Goal: Check status: Check status

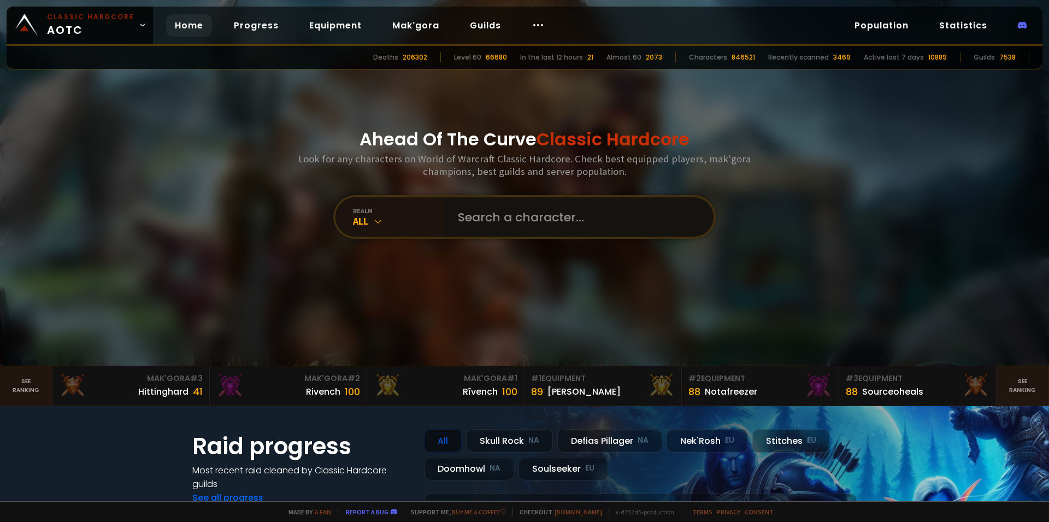
click at [509, 219] on input "text" at bounding box center [575, 216] width 249 height 39
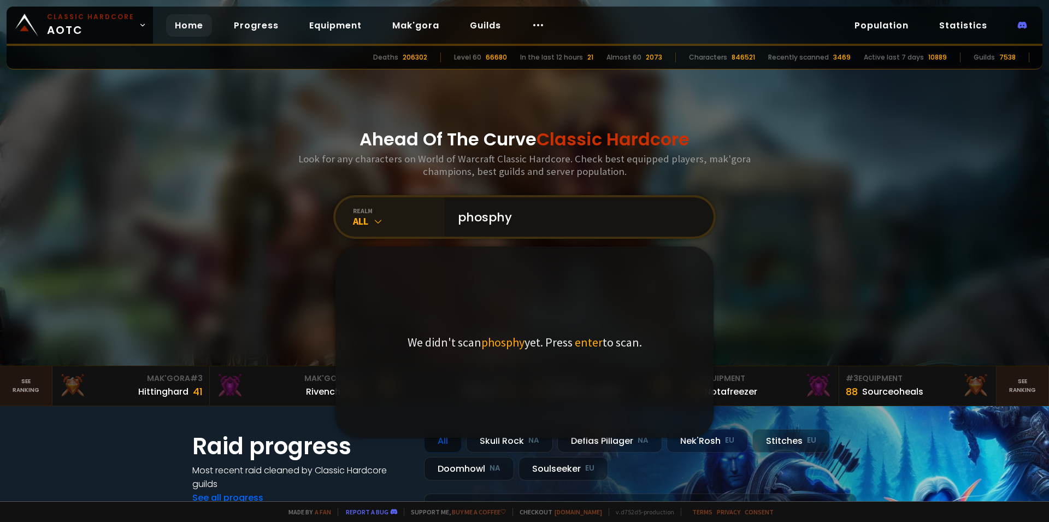
type input "phosphy"
click at [380, 222] on div "All" at bounding box center [399, 221] width 92 height 13
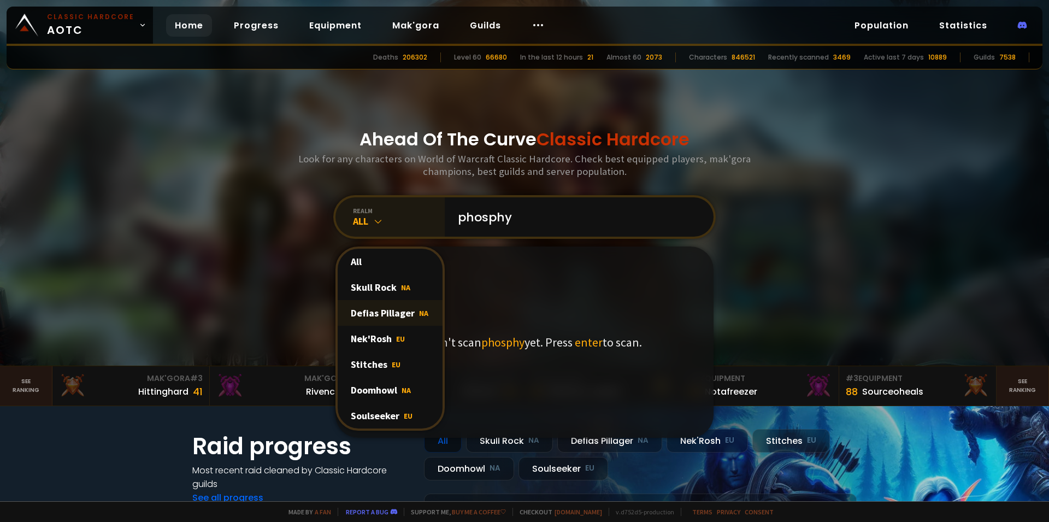
click at [388, 310] on div "Defias Pillager NA" at bounding box center [390, 313] width 105 height 26
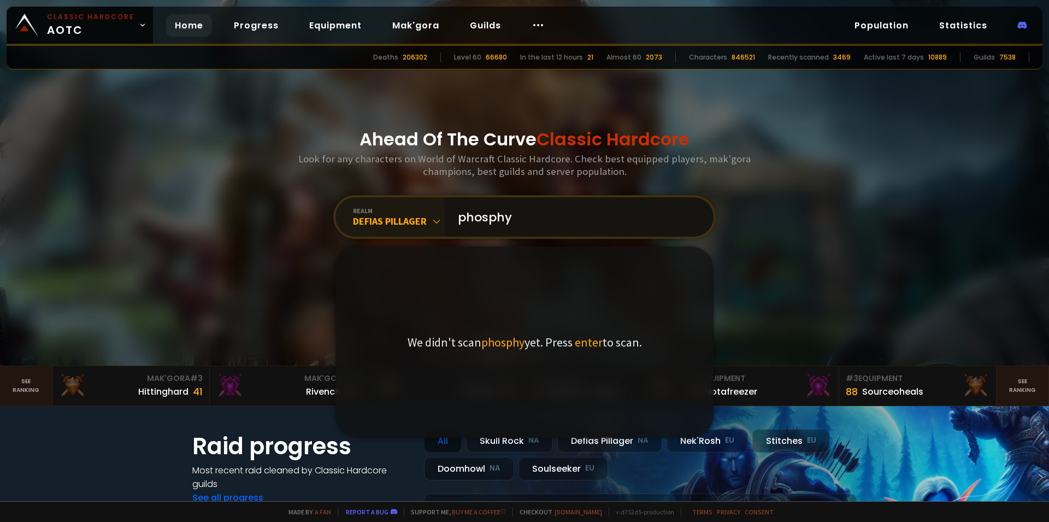
click at [537, 228] on input "phosphy" at bounding box center [575, 216] width 249 height 39
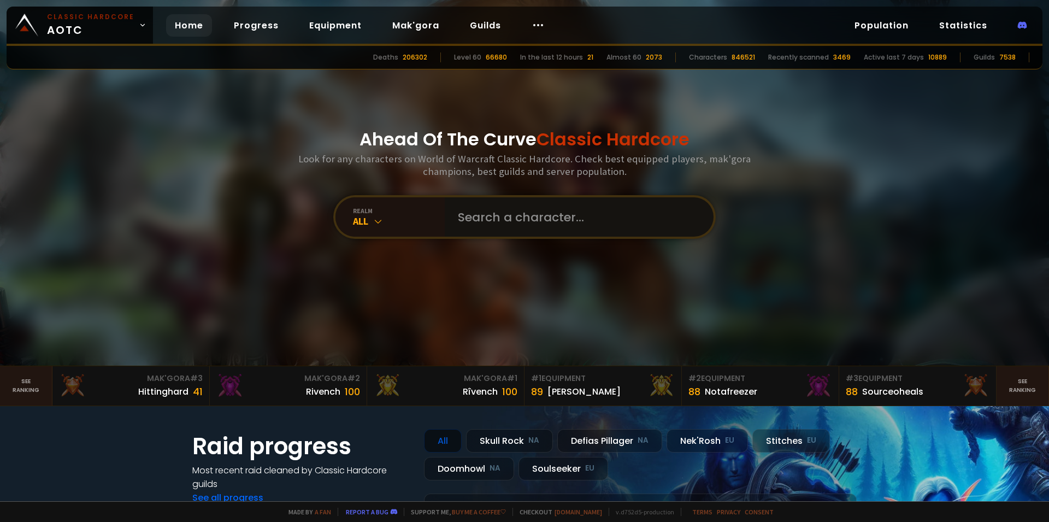
click at [523, 221] on input "text" at bounding box center [575, 216] width 249 height 39
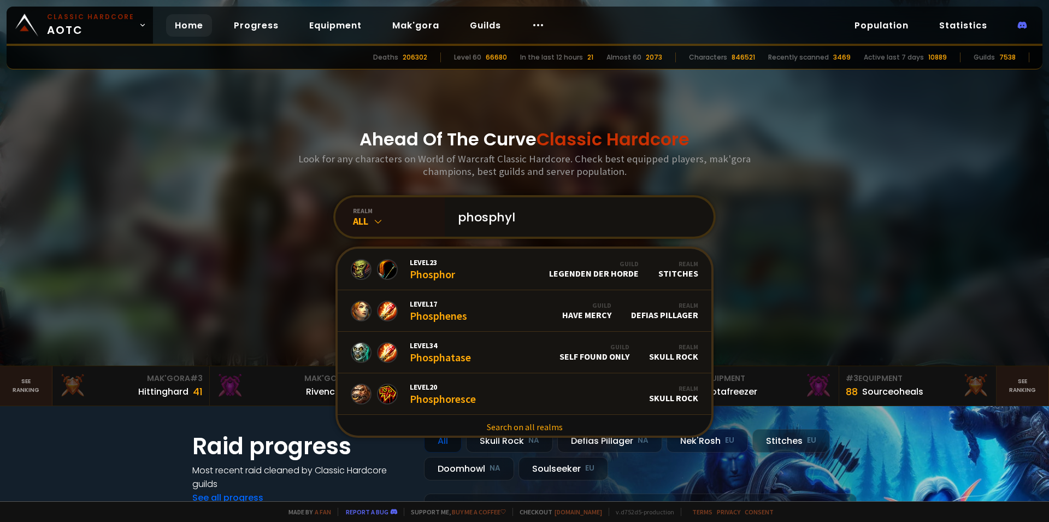
type input "phosphyll"
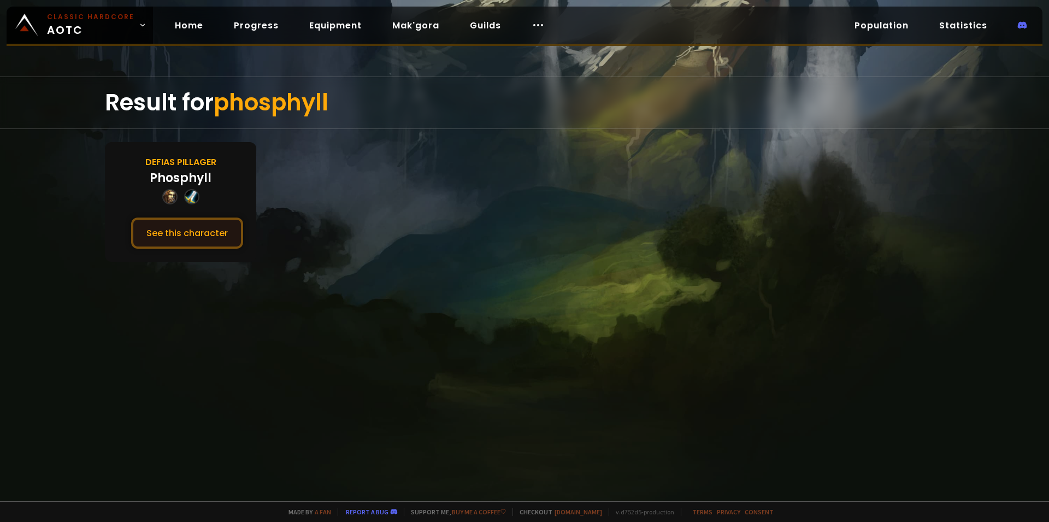
click at [207, 234] on button "See this character" at bounding box center [187, 233] width 112 height 31
